Goal: Information Seeking & Learning: Learn about a topic

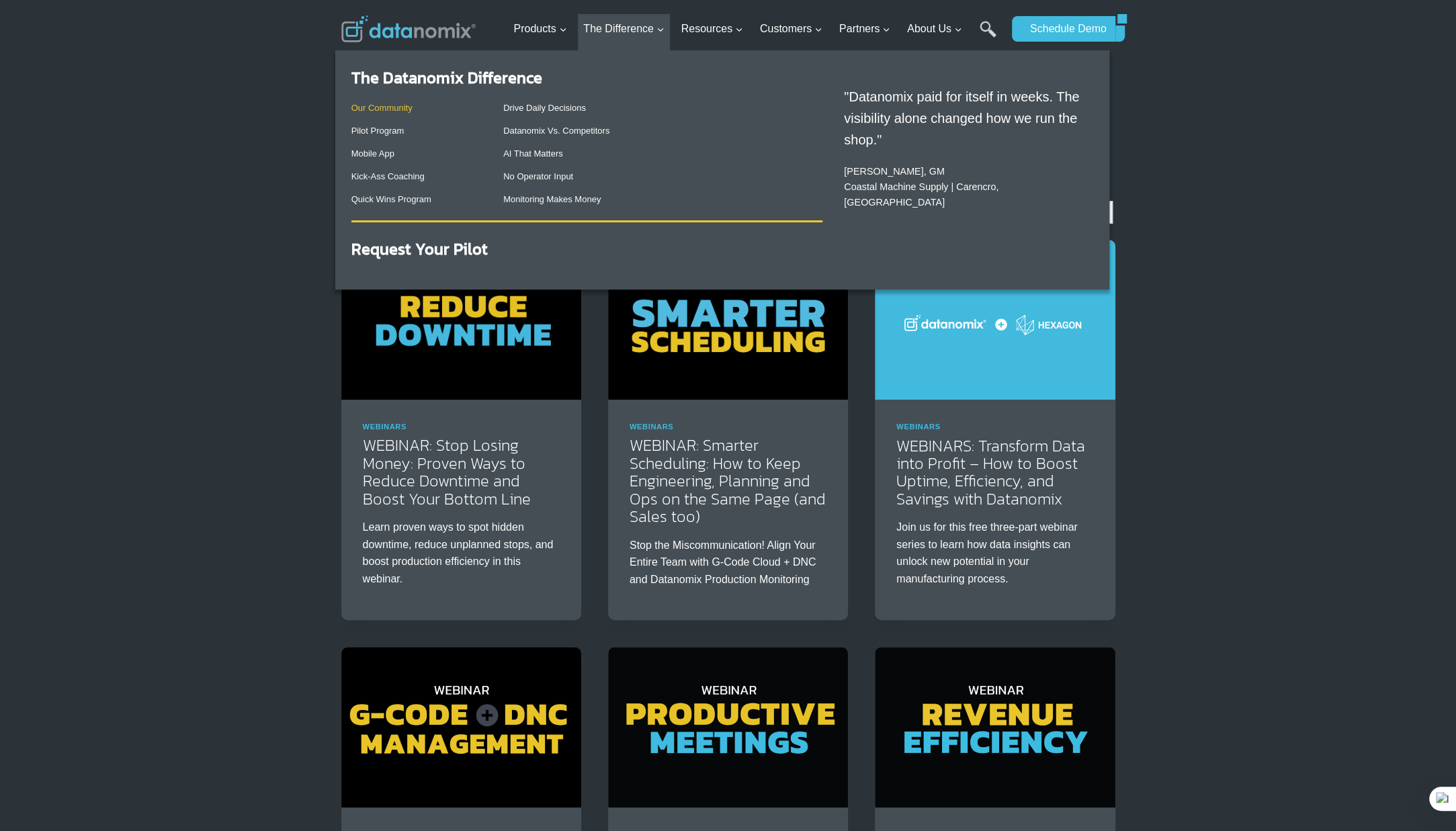
click at [395, 111] on link "Our Community" at bounding box center [382, 107] width 61 height 10
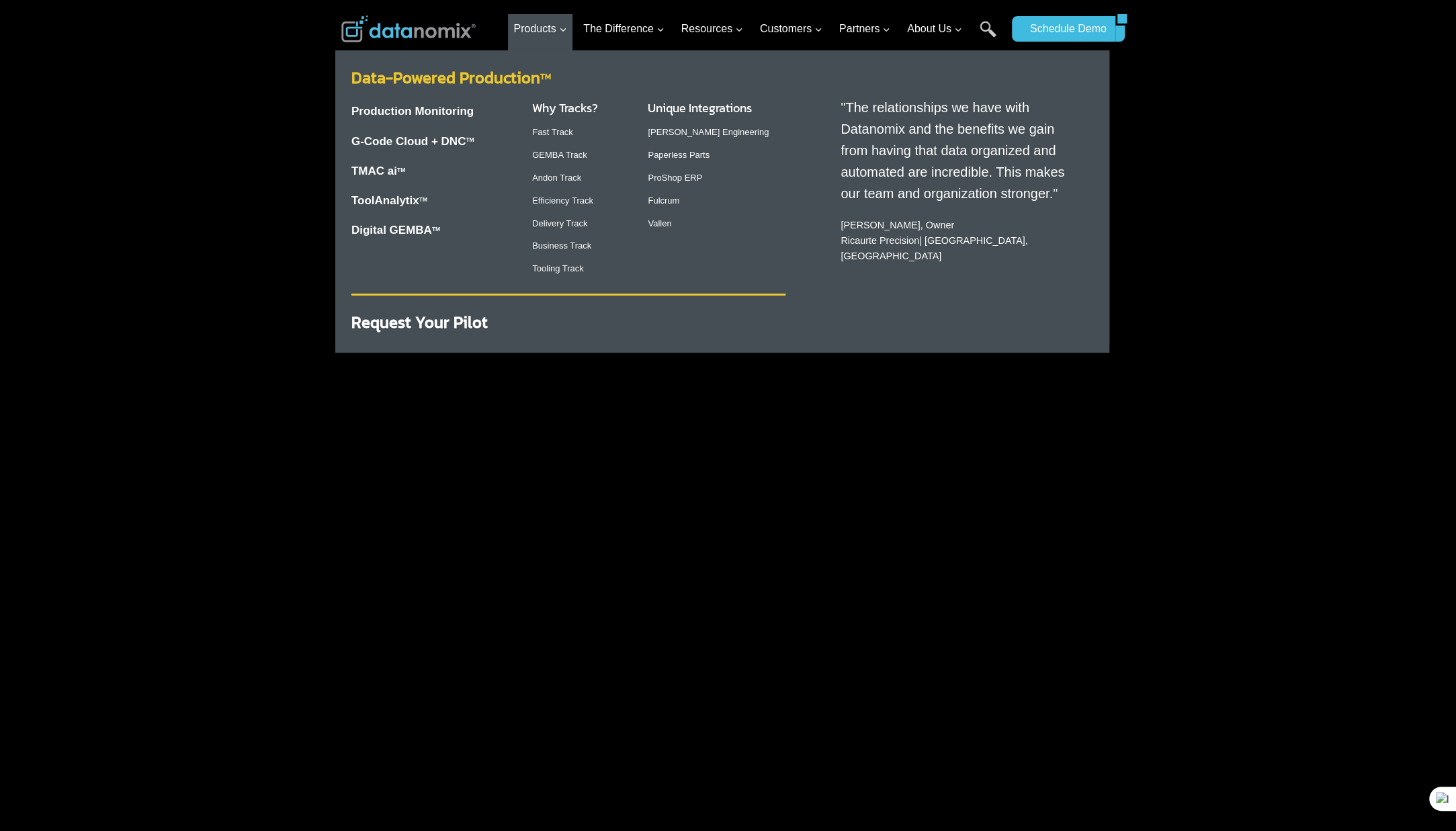
click at [438, 84] on link "Data-Powered Production TM" at bounding box center [451, 77] width 200 height 24
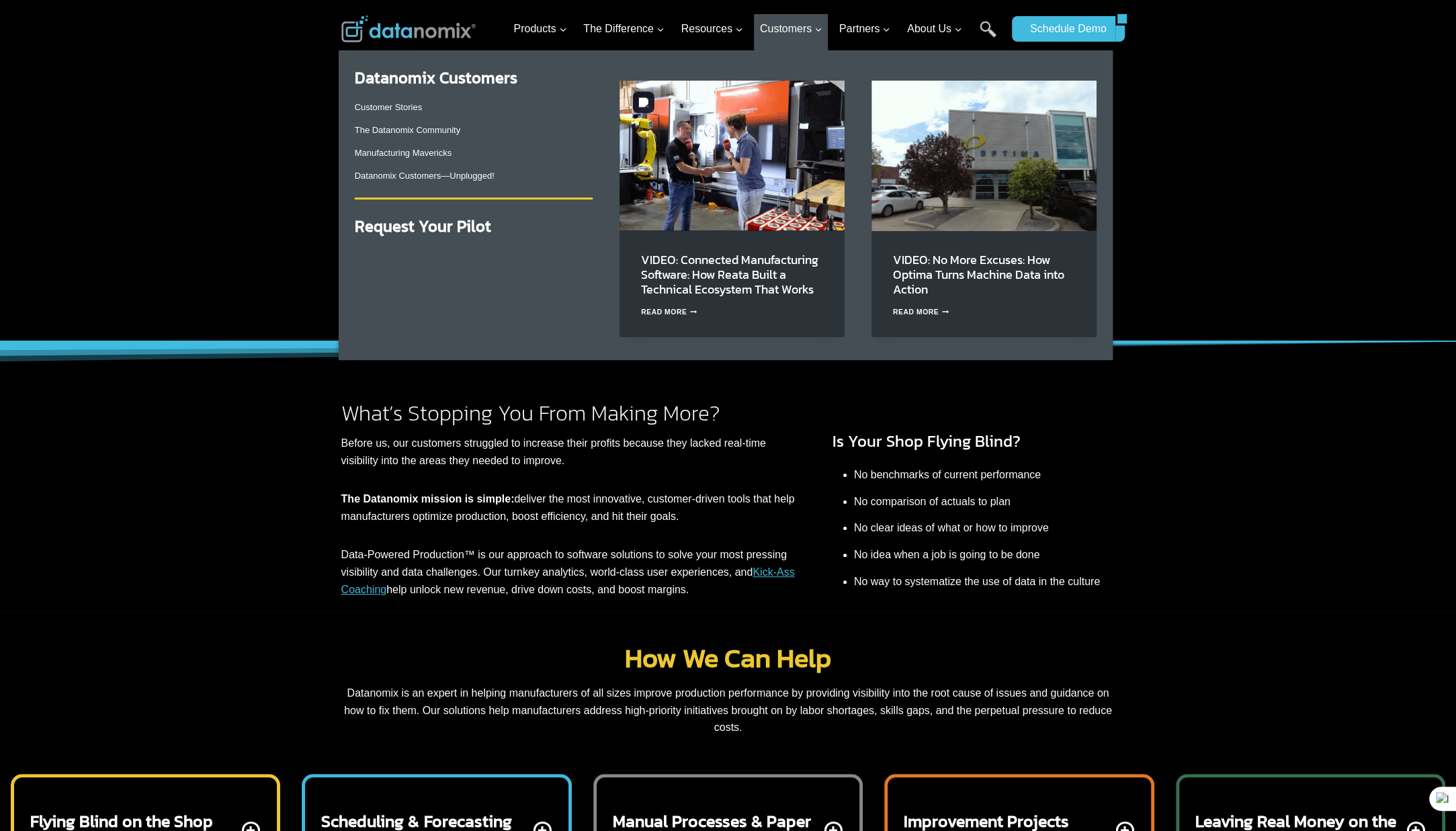
click at [773, 175] on img "Primary Navigation" at bounding box center [732, 156] width 225 height 150
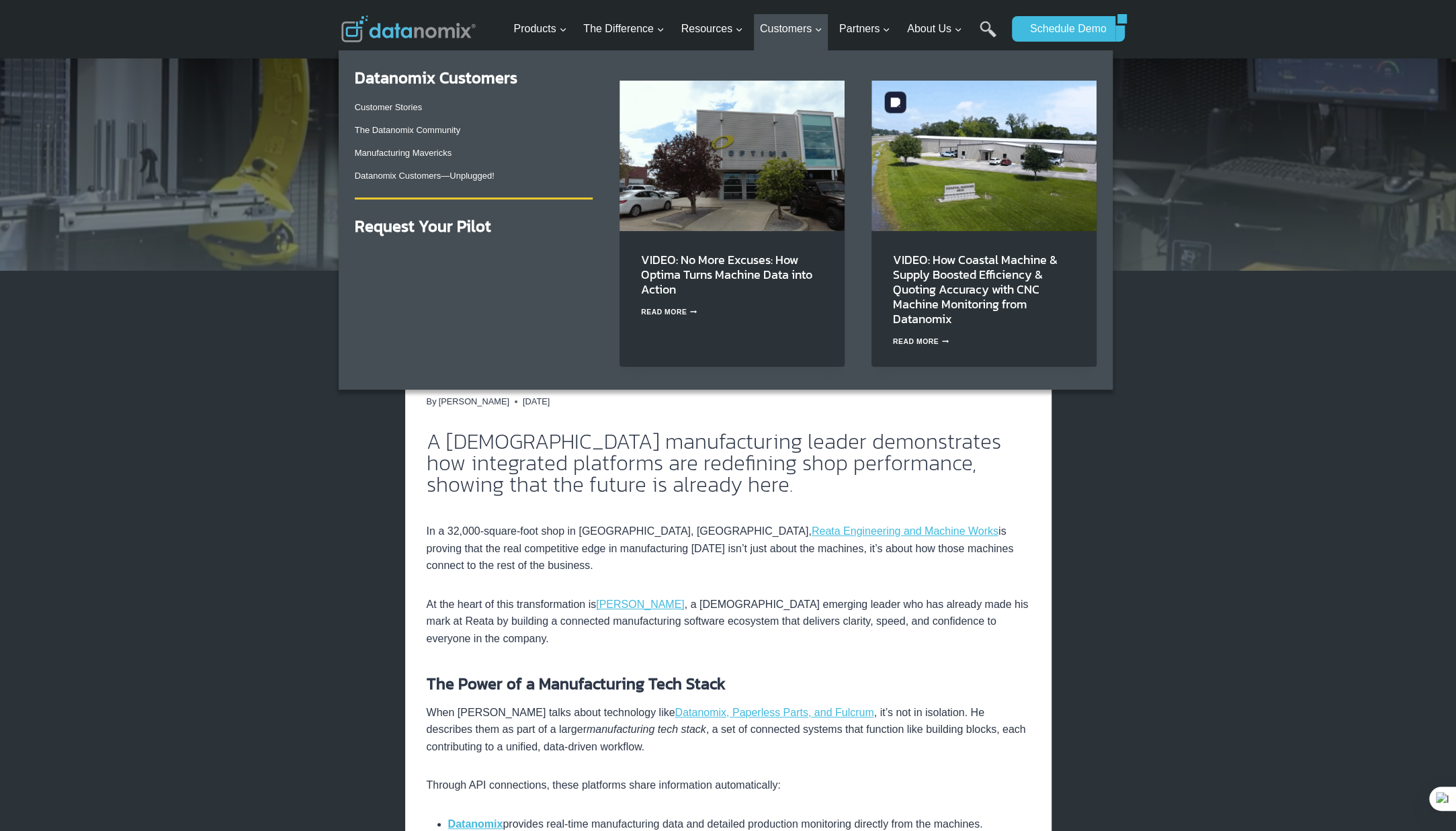
click at [976, 162] on img "Primary Navigation" at bounding box center [984, 156] width 225 height 150
